Goal: Navigation & Orientation: Find specific page/section

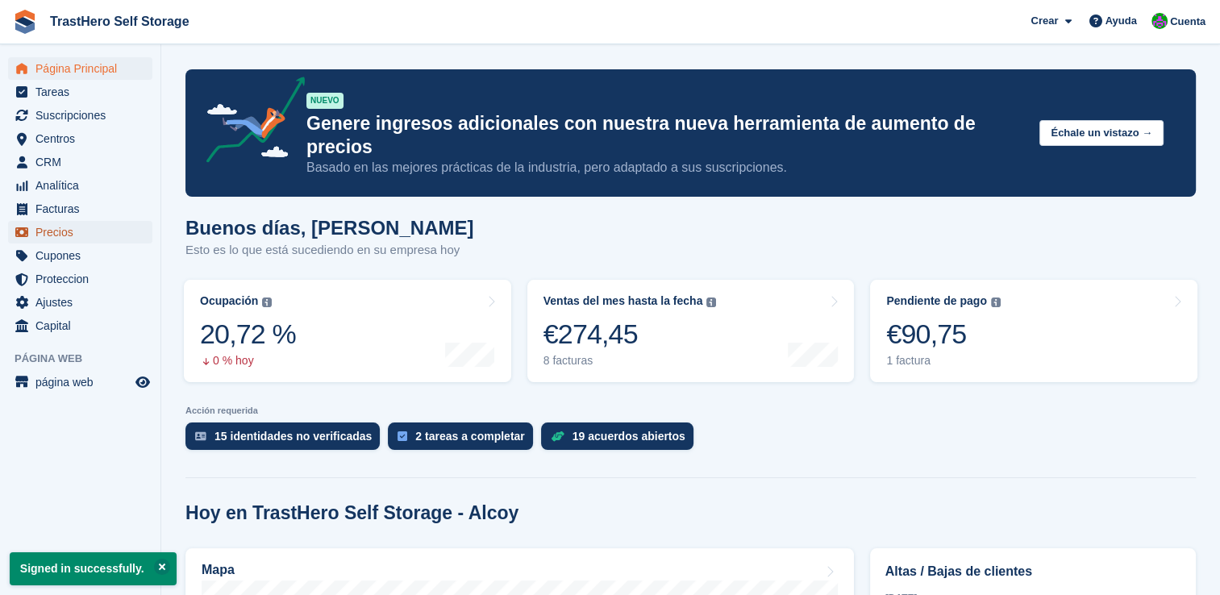
click at [59, 233] on span "Precios" at bounding box center [83, 232] width 97 height 23
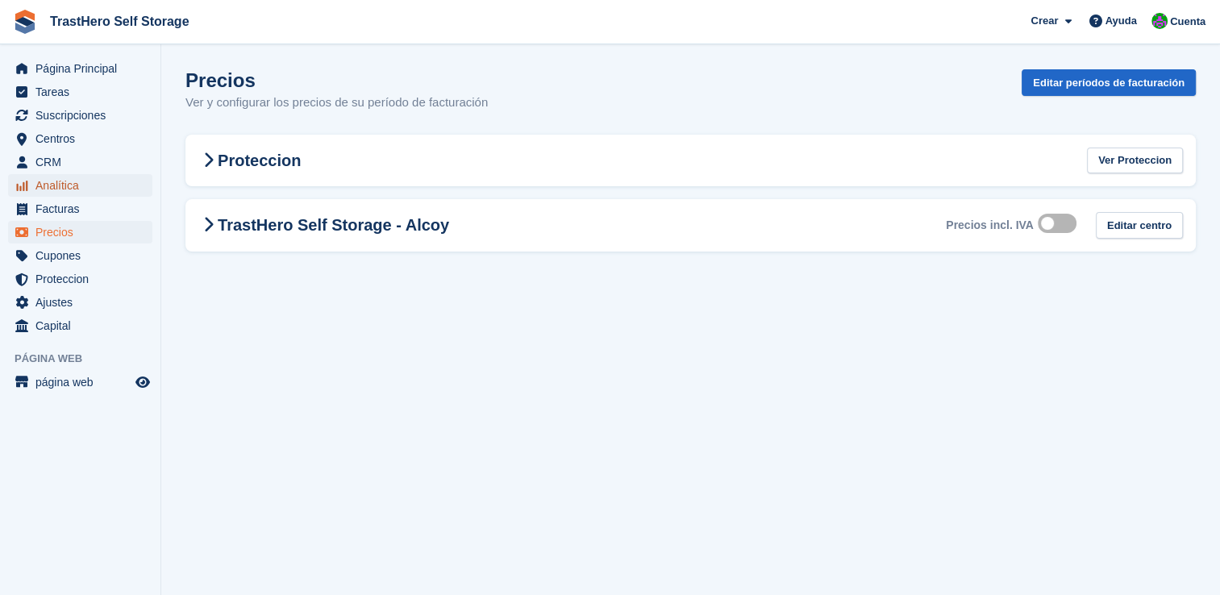
click at [58, 189] on span "Analítica" at bounding box center [83, 185] width 97 height 23
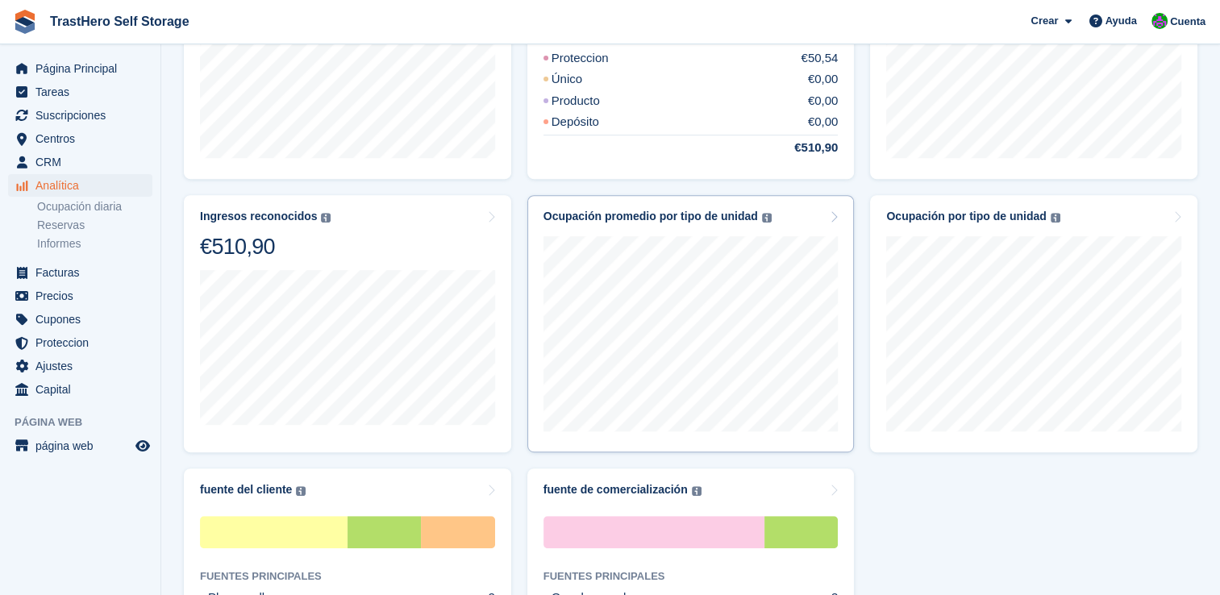
scroll to position [622, 0]
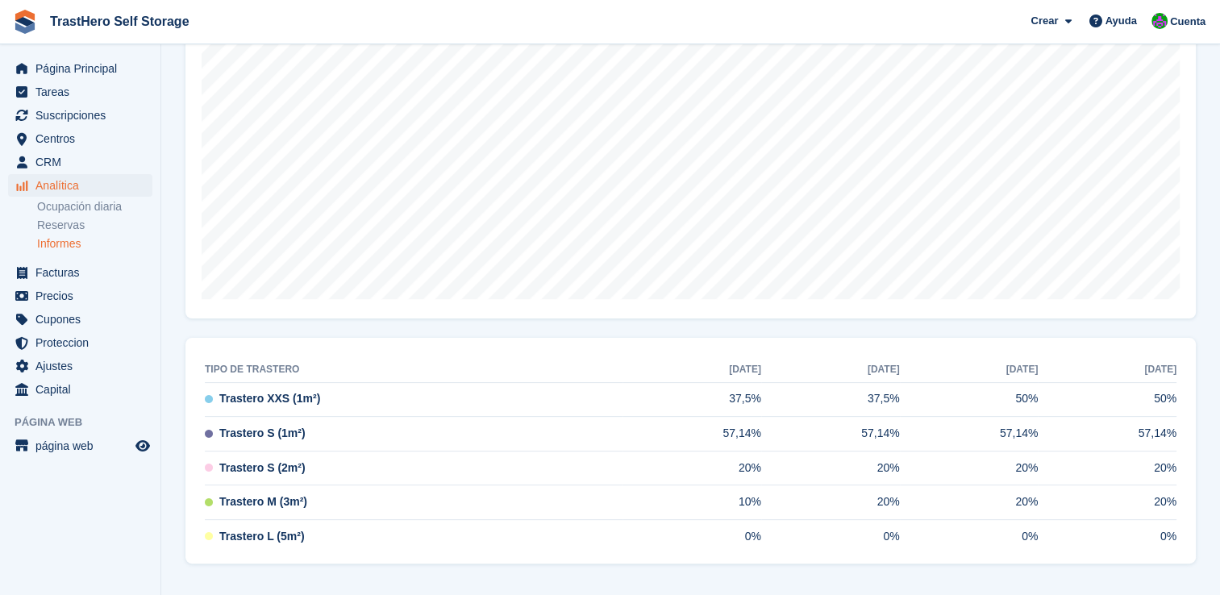
scroll to position [29, 0]
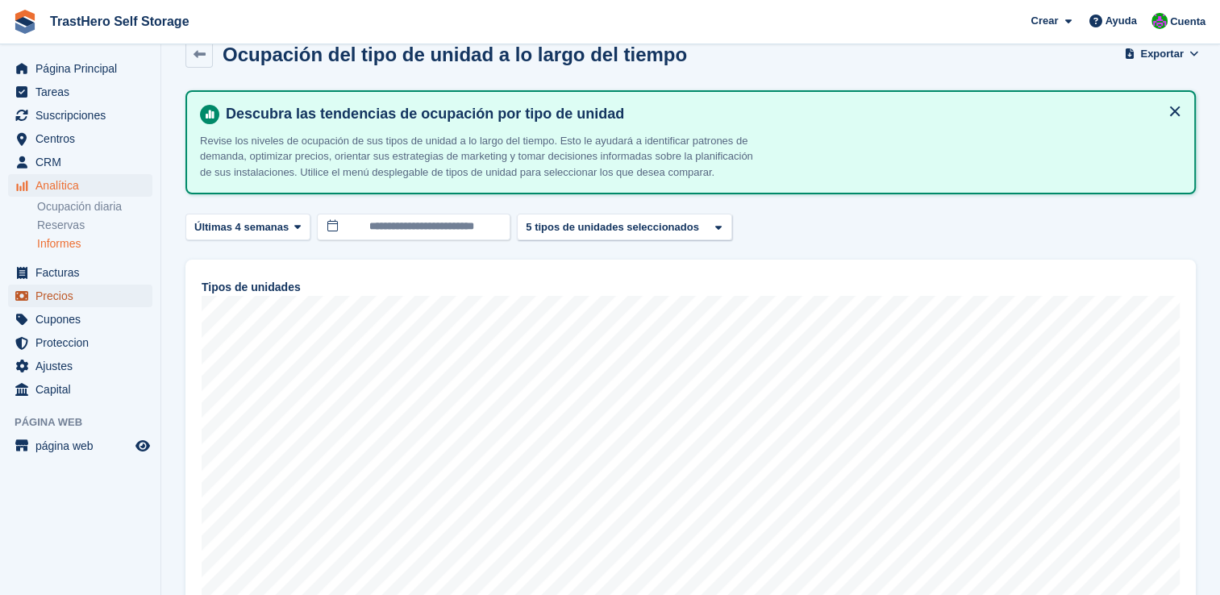
click at [58, 292] on span "Precios" at bounding box center [83, 296] width 97 height 23
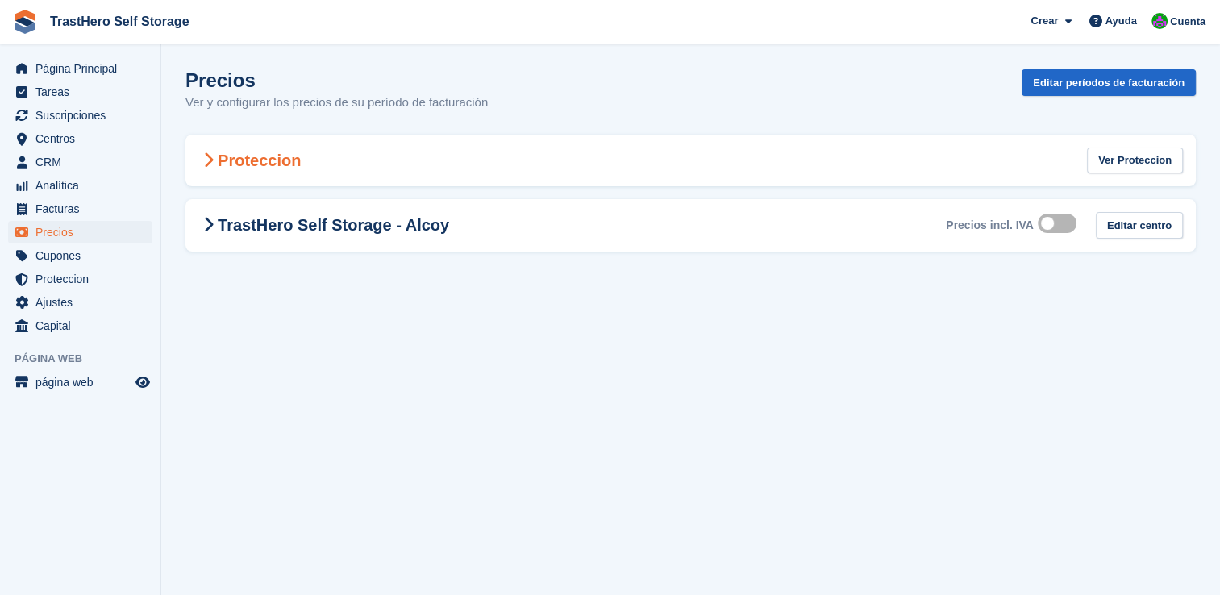
click at [281, 164] on h2 "Proteccion" at bounding box center [249, 160] width 102 height 19
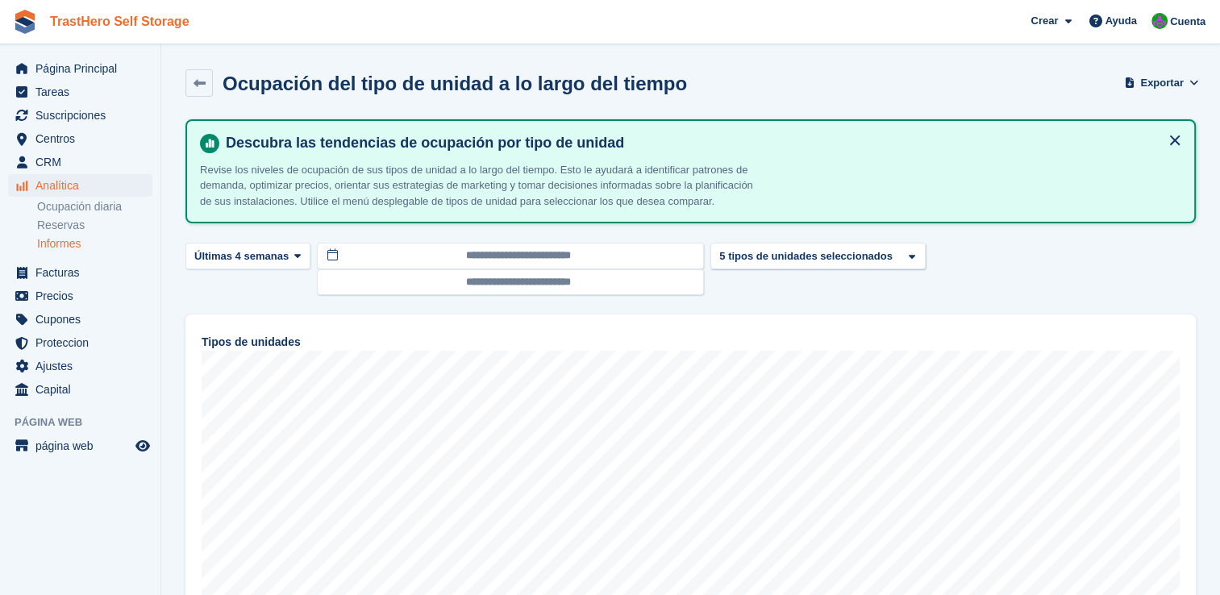
scroll to position [29, 0]
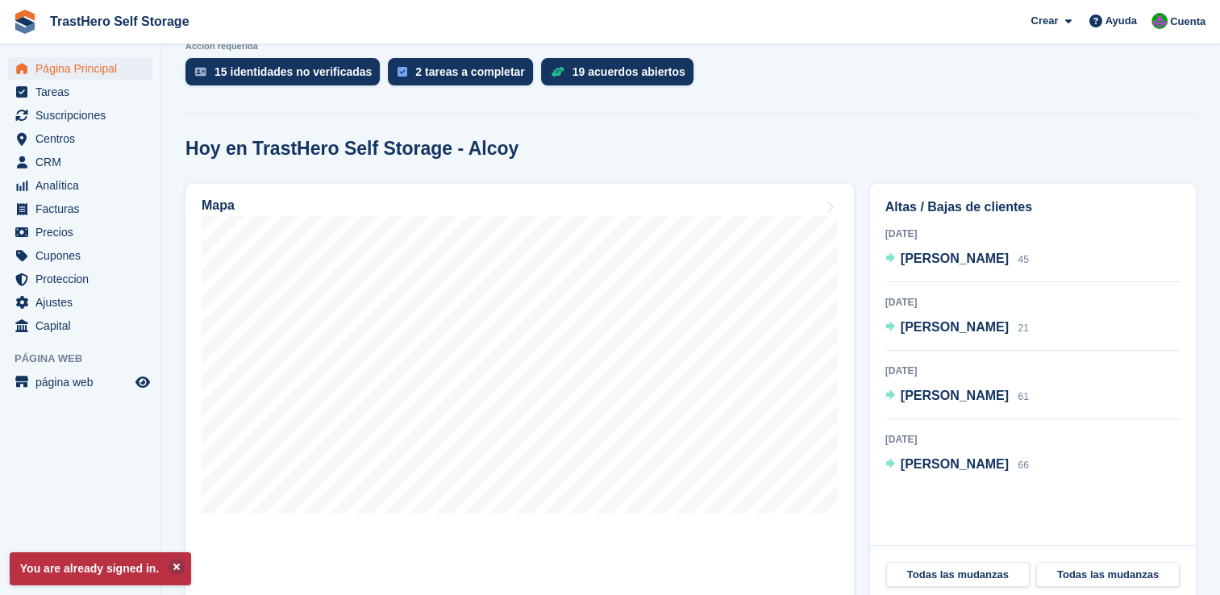
scroll to position [323, 0]
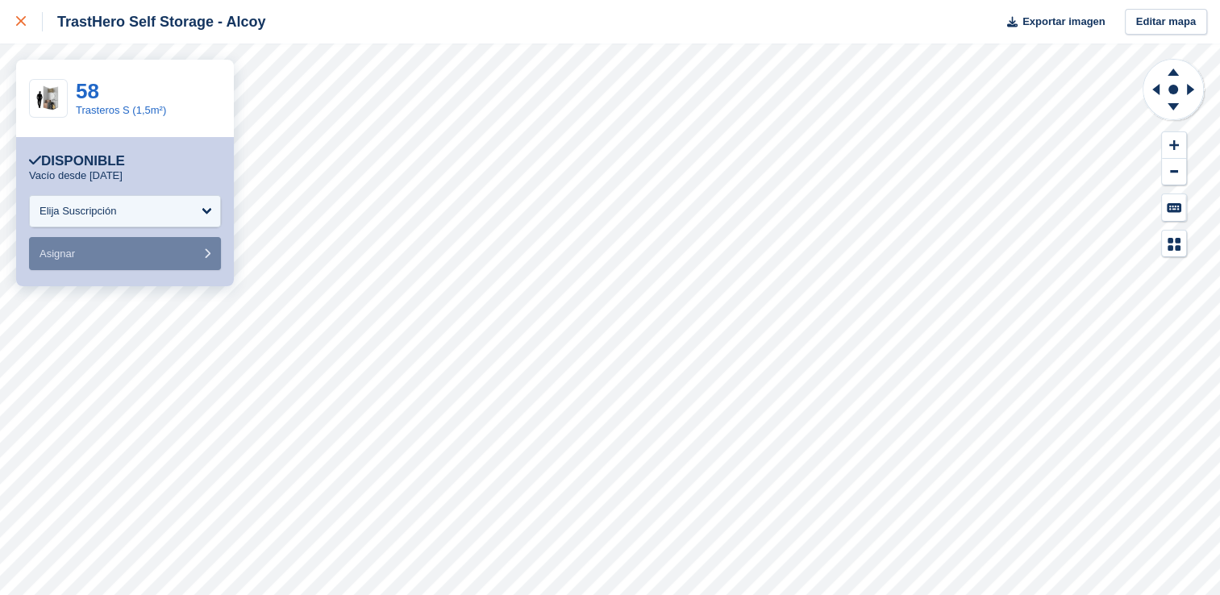
click at [23, 19] on icon at bounding box center [21, 21] width 10 height 10
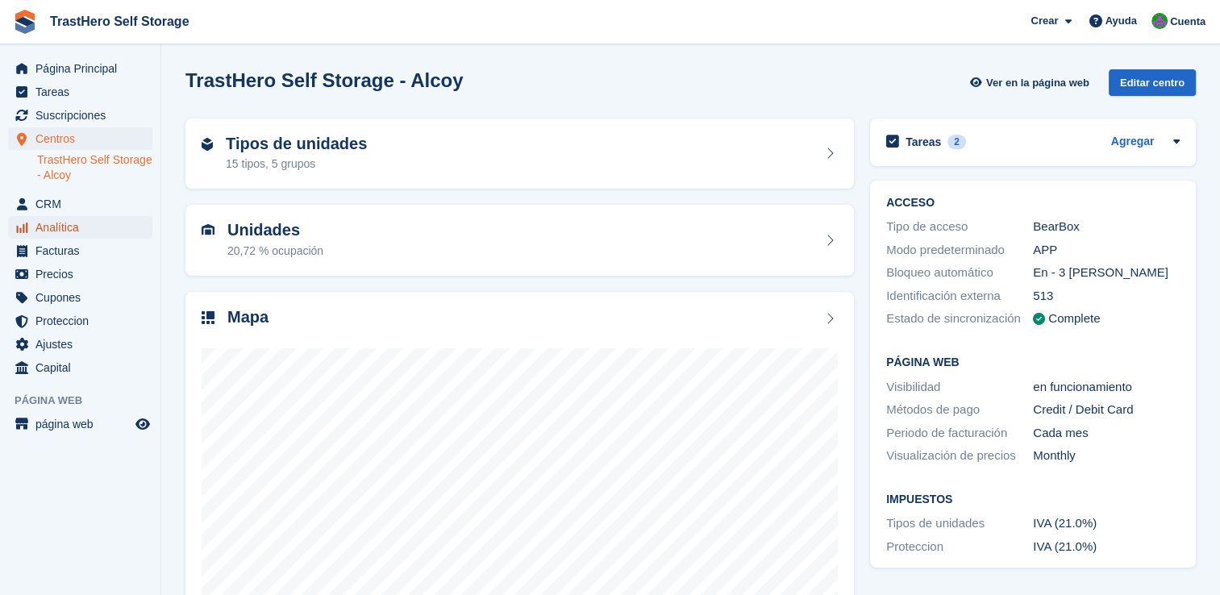
click at [55, 235] on span "Analítica" at bounding box center [83, 227] width 97 height 23
